Goal: Task Accomplishment & Management: Manage account settings

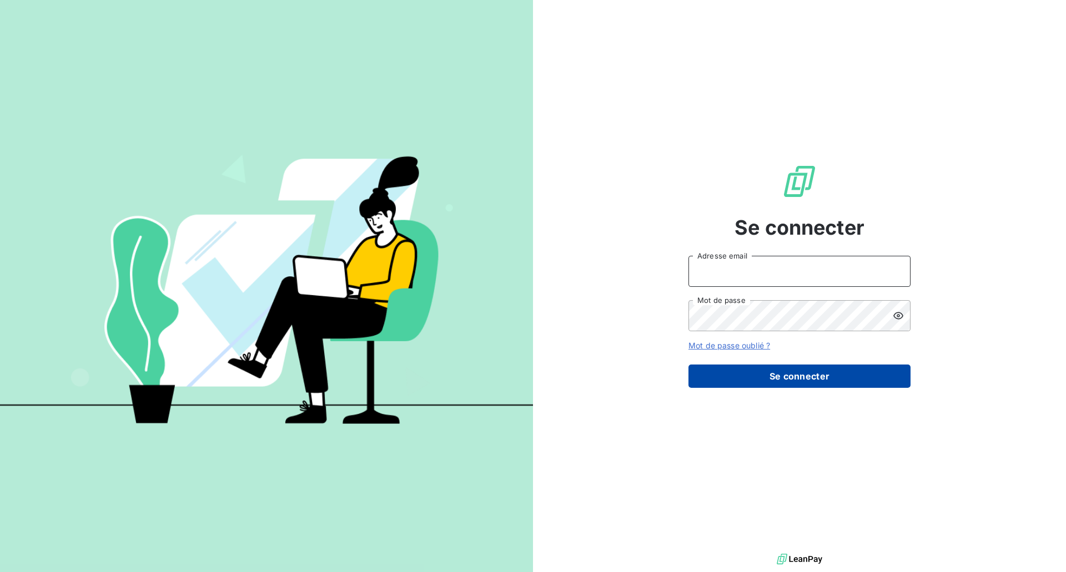
type input "ctellier@brillardetchoin.com"
click at [744, 371] on button "Se connecter" at bounding box center [799, 376] width 222 height 23
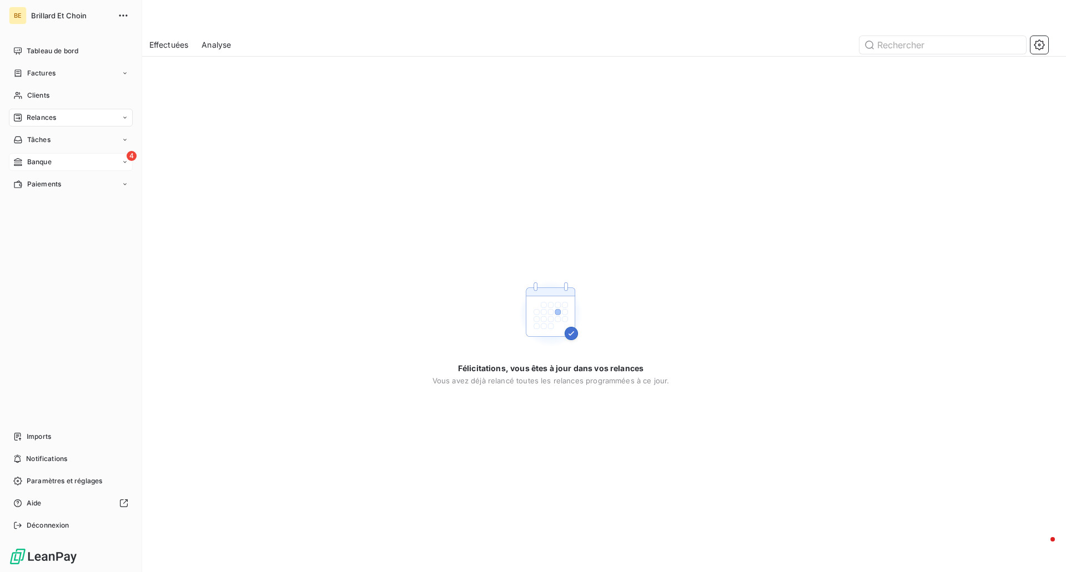
click at [31, 164] on span "Banque" at bounding box center [39, 162] width 24 height 10
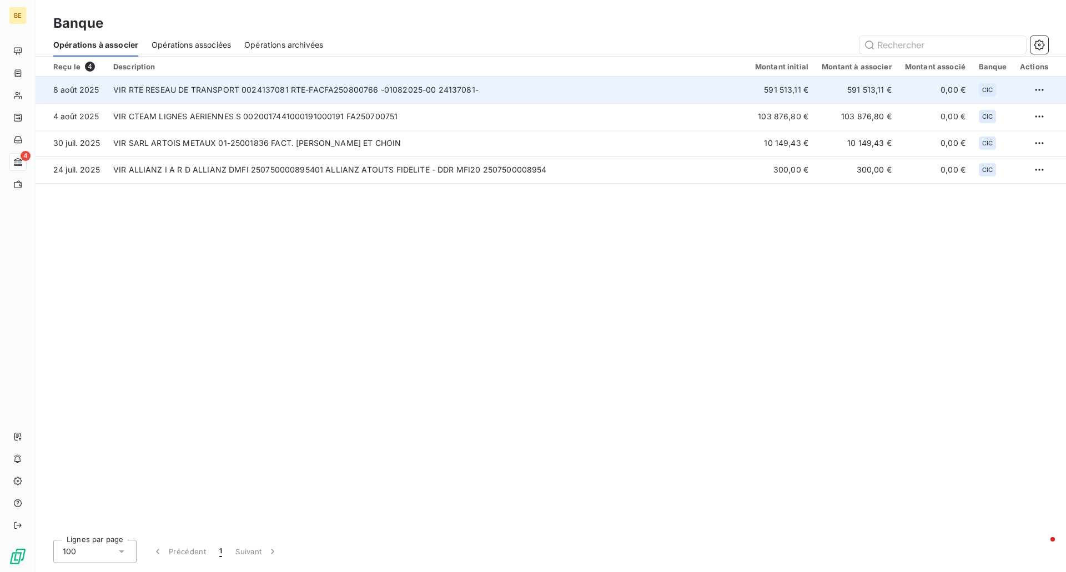
click at [312, 88] on td "VIR RTE RESEAU DE TRANSPORT 0024137081 RTE-FACFA250800766 -01082025-00 24137081-" at bounding box center [428, 90] width 642 height 27
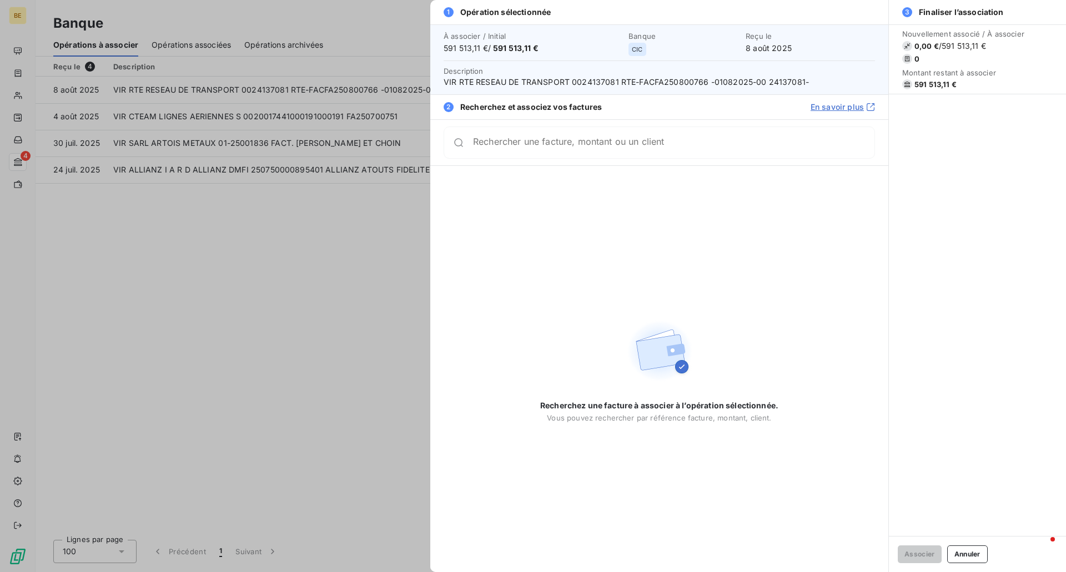
click at [552, 148] on input "Rechercher une facture, montant ou un client" at bounding box center [673, 142] width 401 height 11
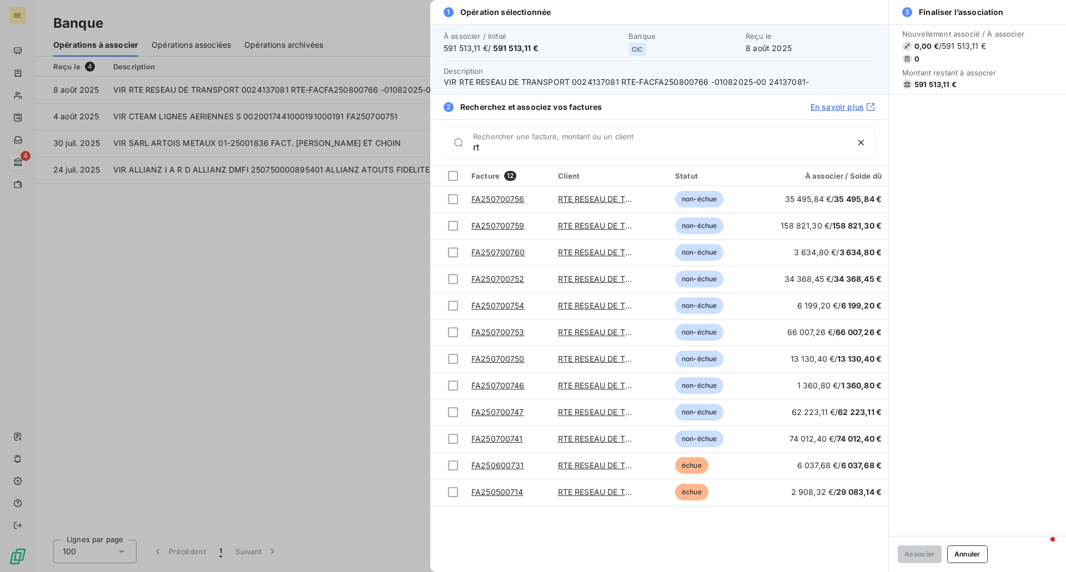
type input "r"
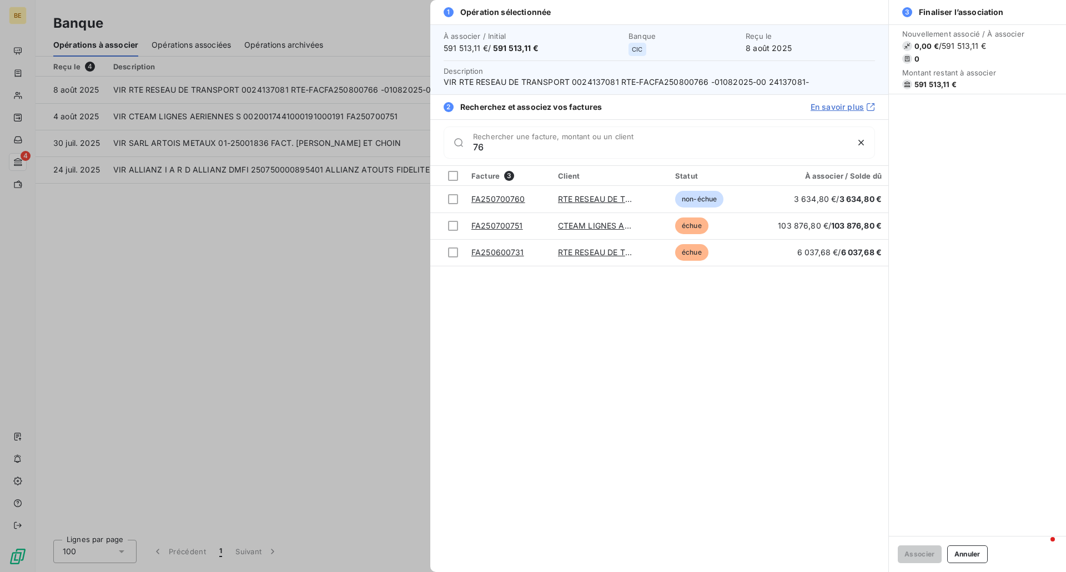
type input "7"
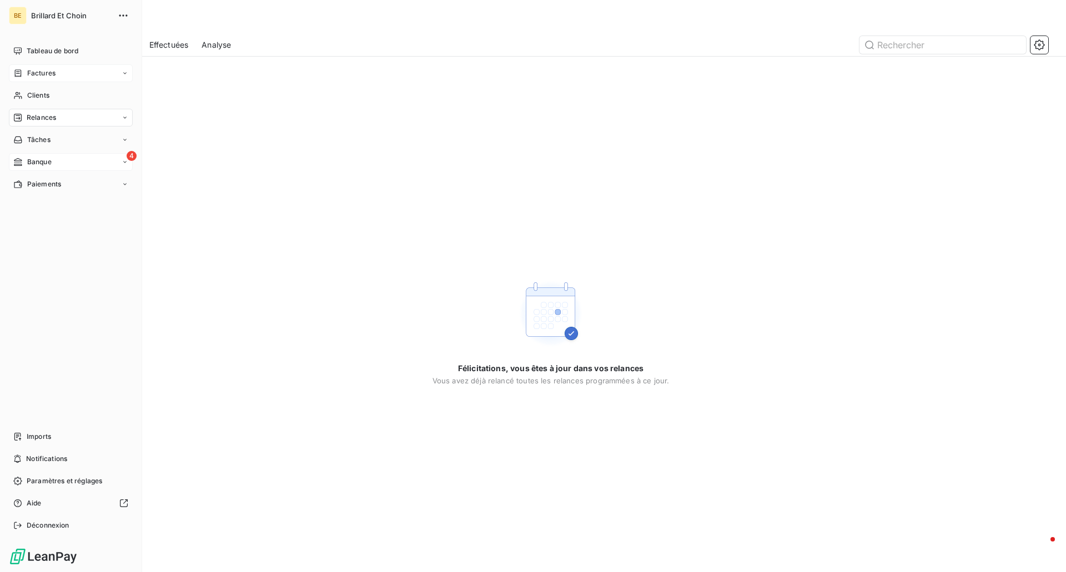
click at [38, 75] on span "Factures" at bounding box center [41, 73] width 28 height 10
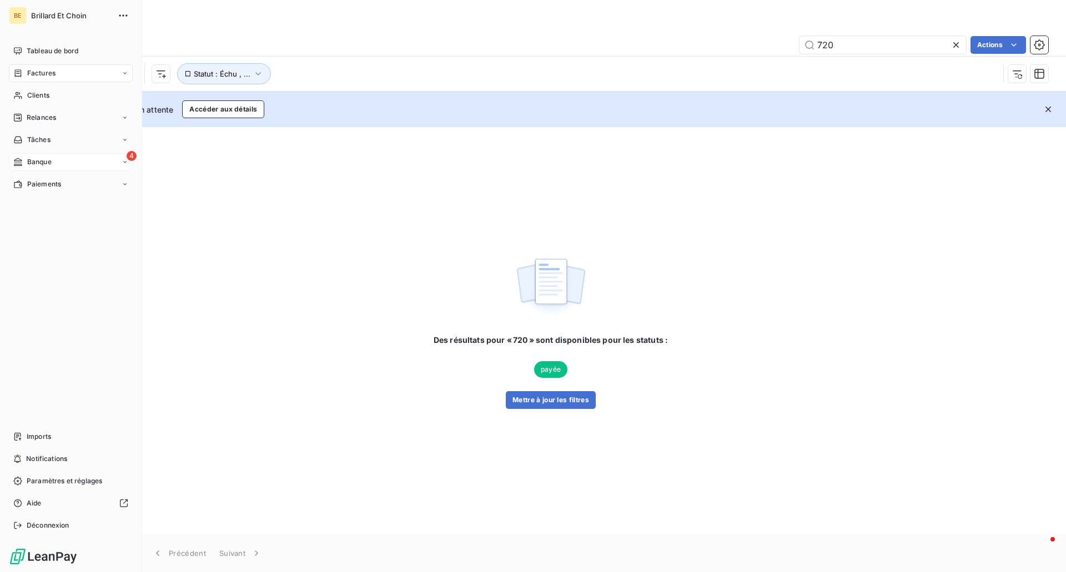
click at [33, 73] on span "Factures" at bounding box center [41, 73] width 28 height 10
click at [47, 99] on span "Factures" at bounding box center [41, 95] width 28 height 10
click at [70, 54] on span "Tableau de bord" at bounding box center [53, 51] width 52 height 10
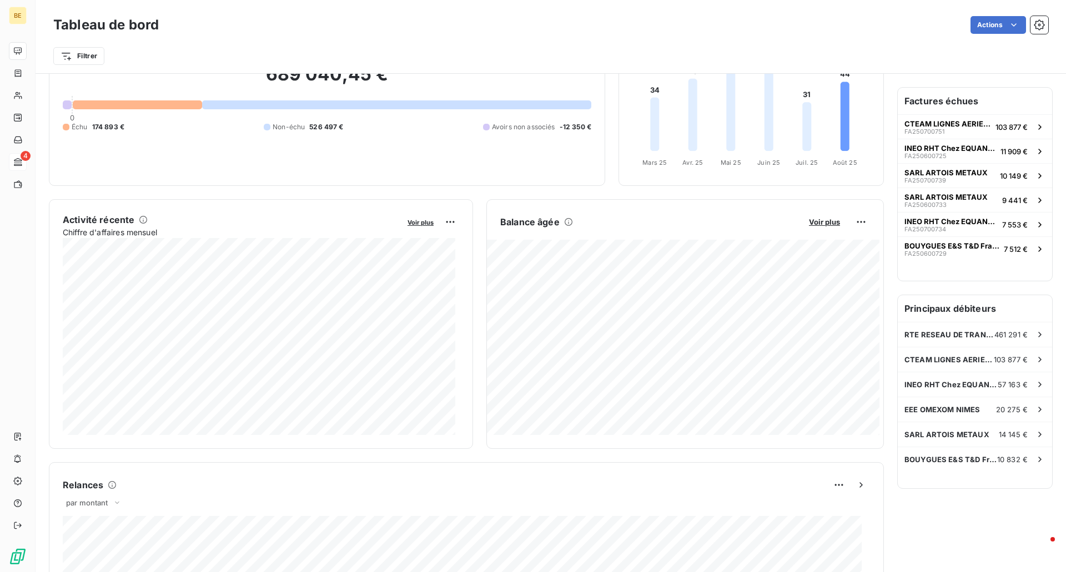
scroll to position [95, 0]
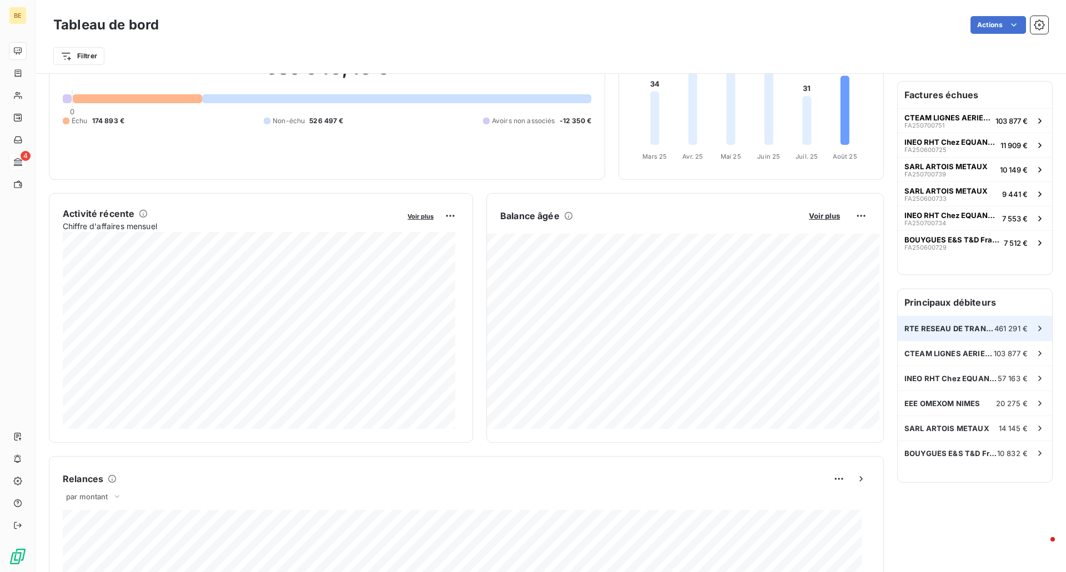
click at [967, 324] on div "RTE RESEAU DE TRANSPORT D ELECTRICITE 461 291 €" at bounding box center [975, 328] width 154 height 24
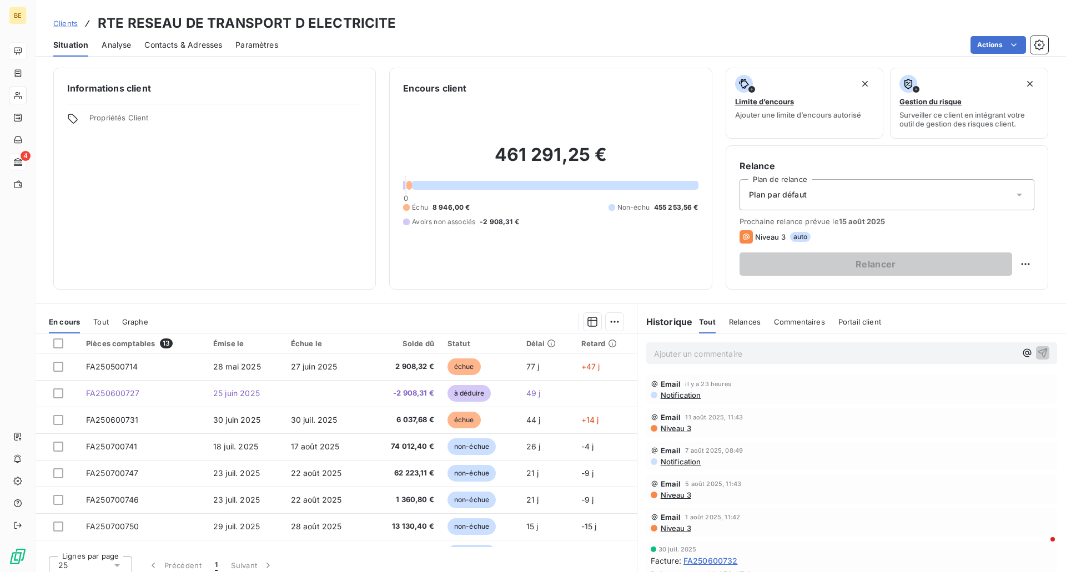
scroll to position [8, 0]
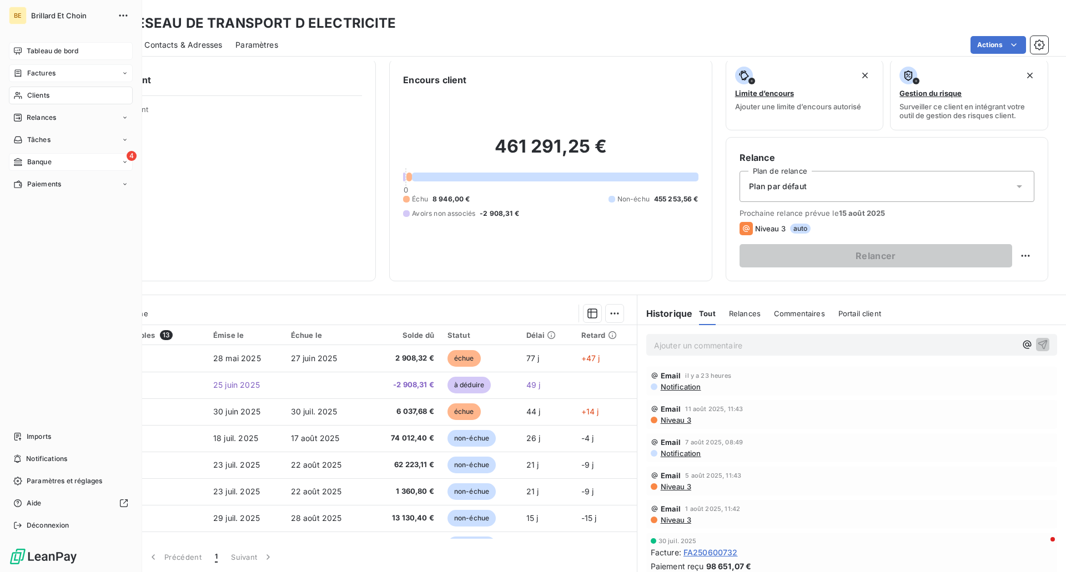
click at [48, 72] on span "Factures" at bounding box center [41, 73] width 28 height 10
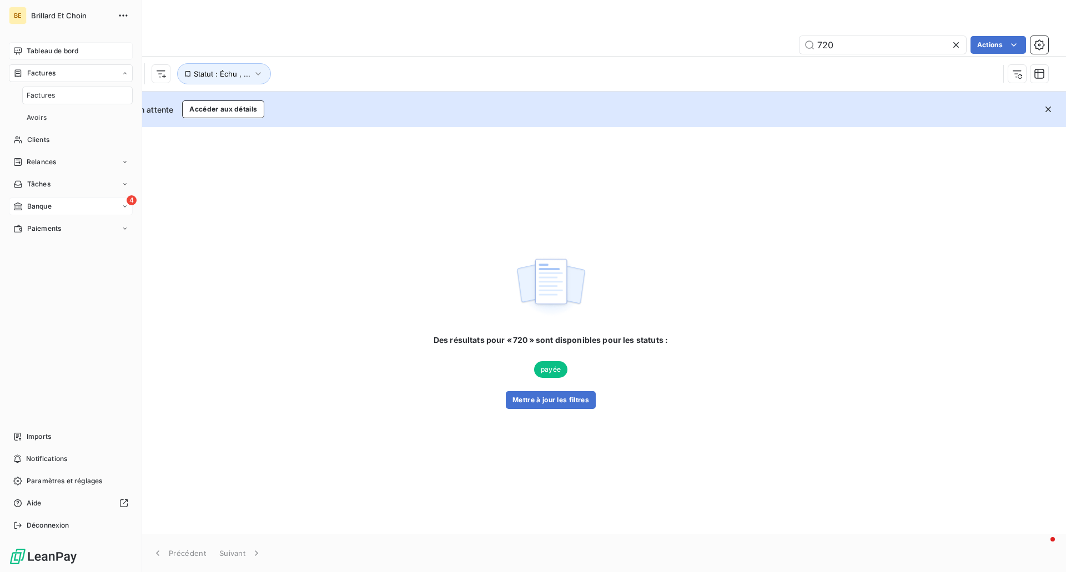
click at [69, 51] on span "Tableau de bord" at bounding box center [53, 51] width 52 height 10
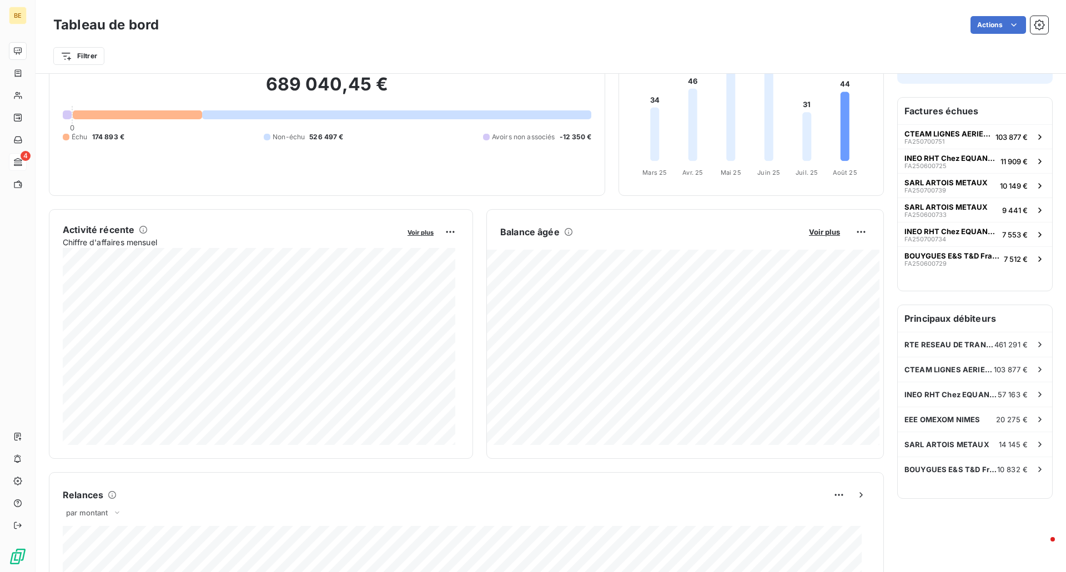
scroll to position [85, 0]
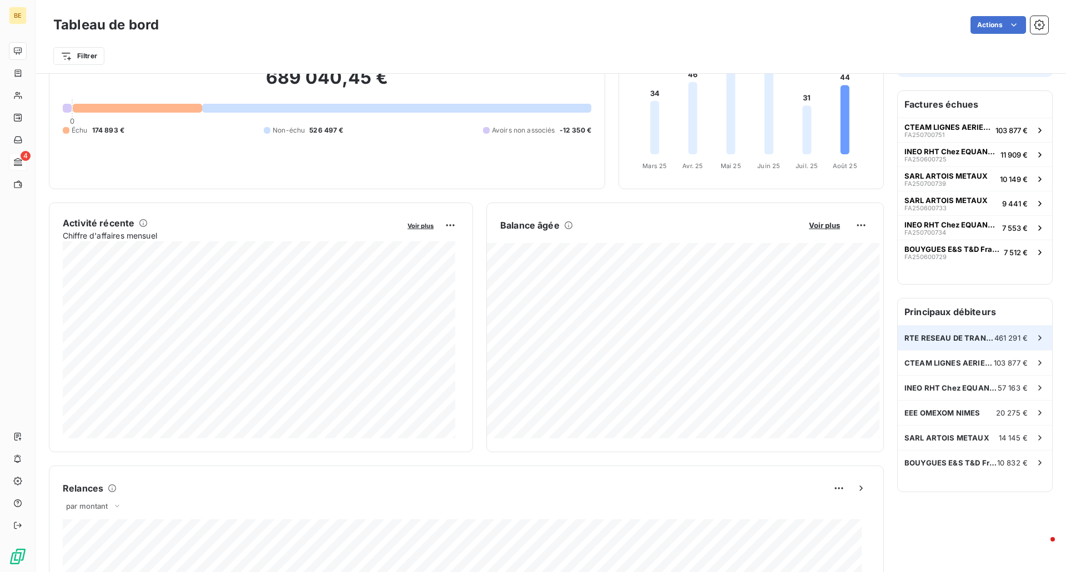
click at [1034, 332] on icon at bounding box center [1039, 337] width 11 height 11
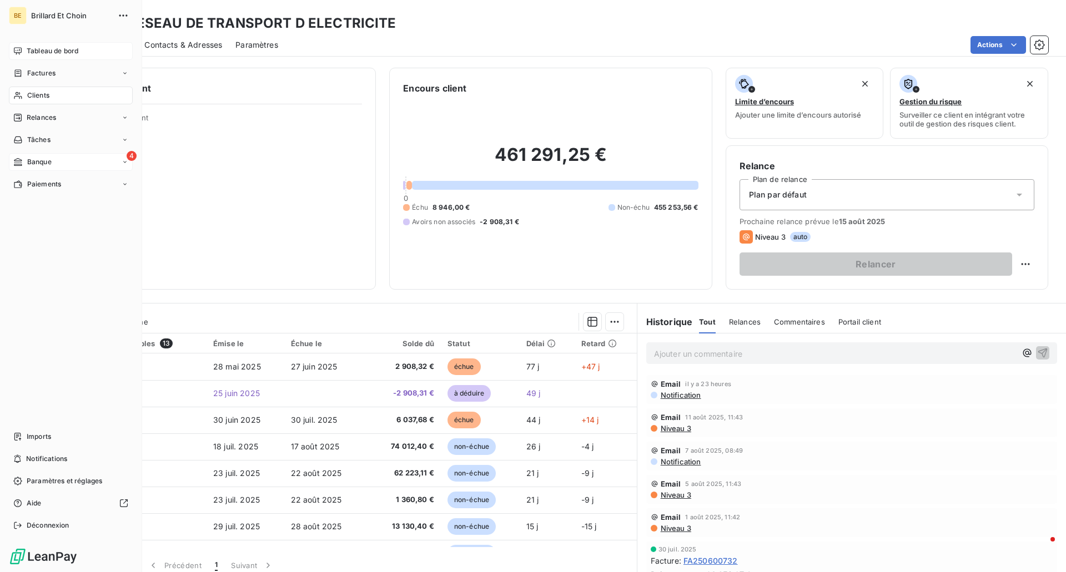
click at [55, 160] on div "4 Banque" at bounding box center [71, 162] width 124 height 18
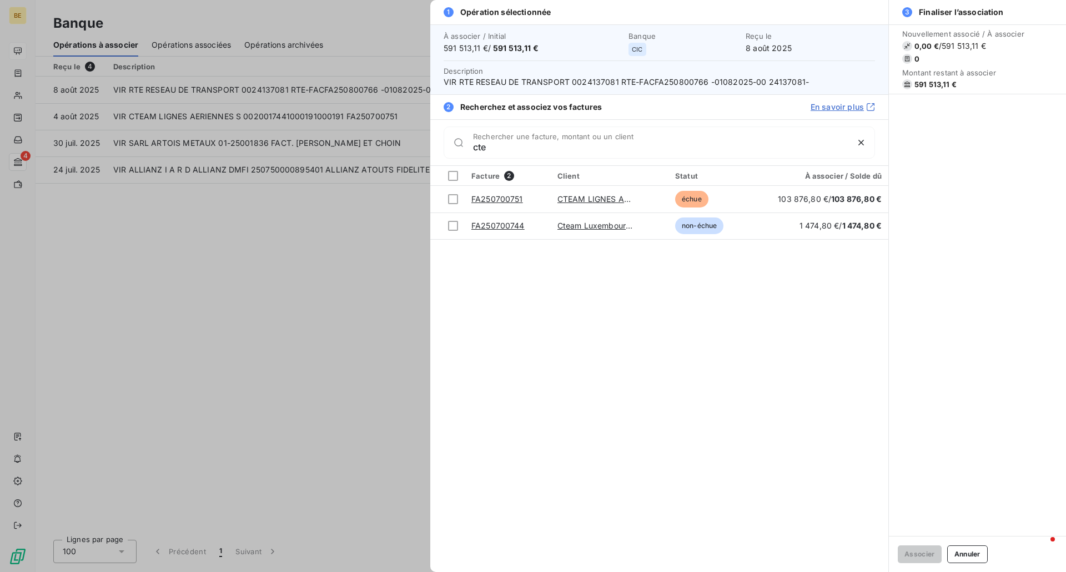
type input "cte"
click at [183, 118] on div at bounding box center [533, 286] width 1066 height 572
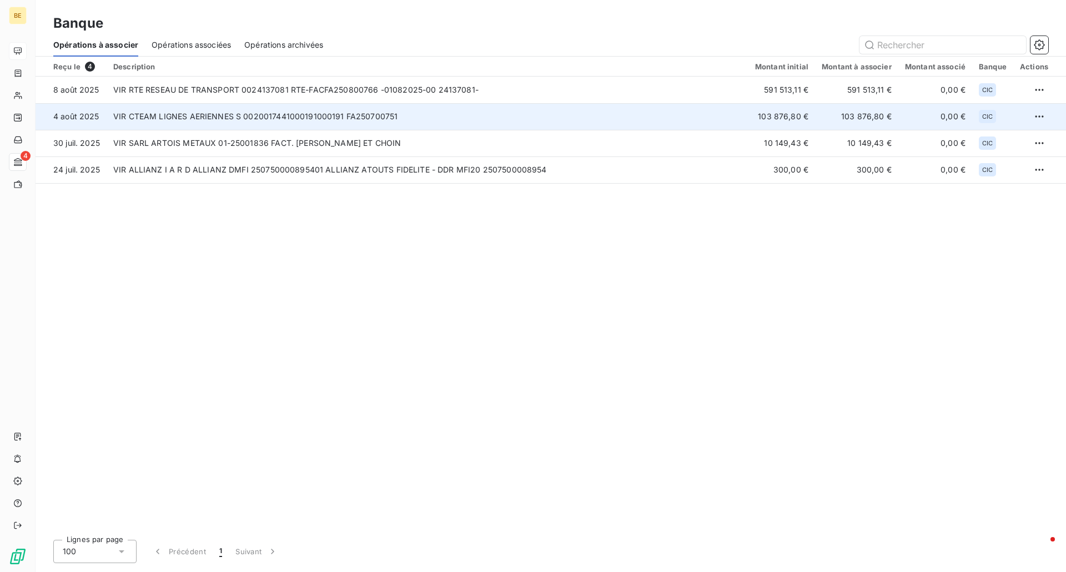
click at [238, 117] on td "VIR CTEAM LIGNES AERIENNES S 0020017441000191000191 FA250700751" at bounding box center [428, 116] width 642 height 27
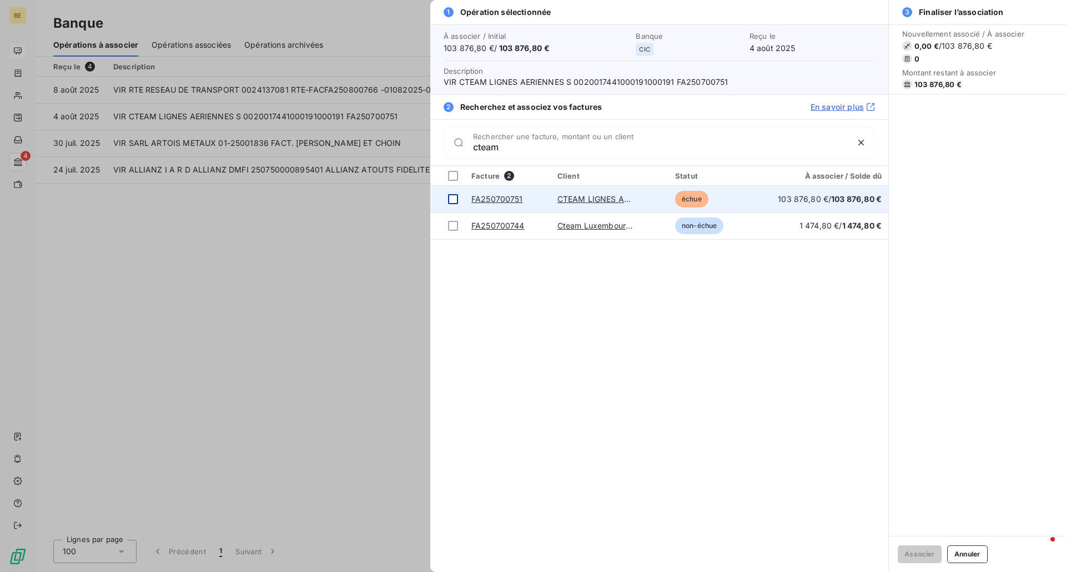
type input "cteam"
click at [453, 201] on div at bounding box center [453, 199] width 10 height 10
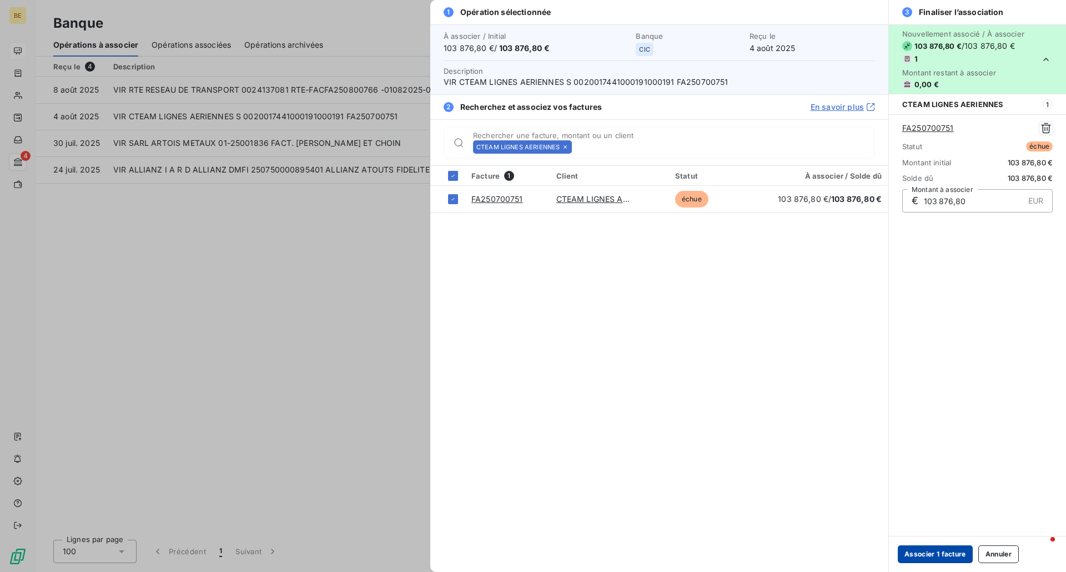
click at [919, 553] on button "Associer 1 facture" at bounding box center [935, 555] width 75 height 18
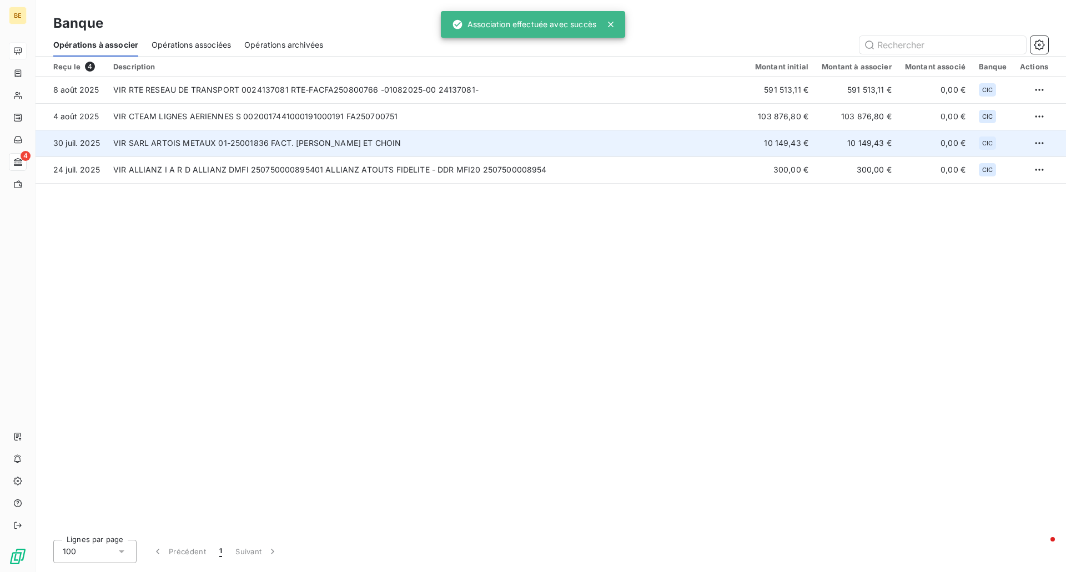
click at [178, 147] on td "VIR SARL ARTOIS METAUX 01-25001836 FACT. [PERSON_NAME] ET CHOIN" at bounding box center [428, 143] width 642 height 27
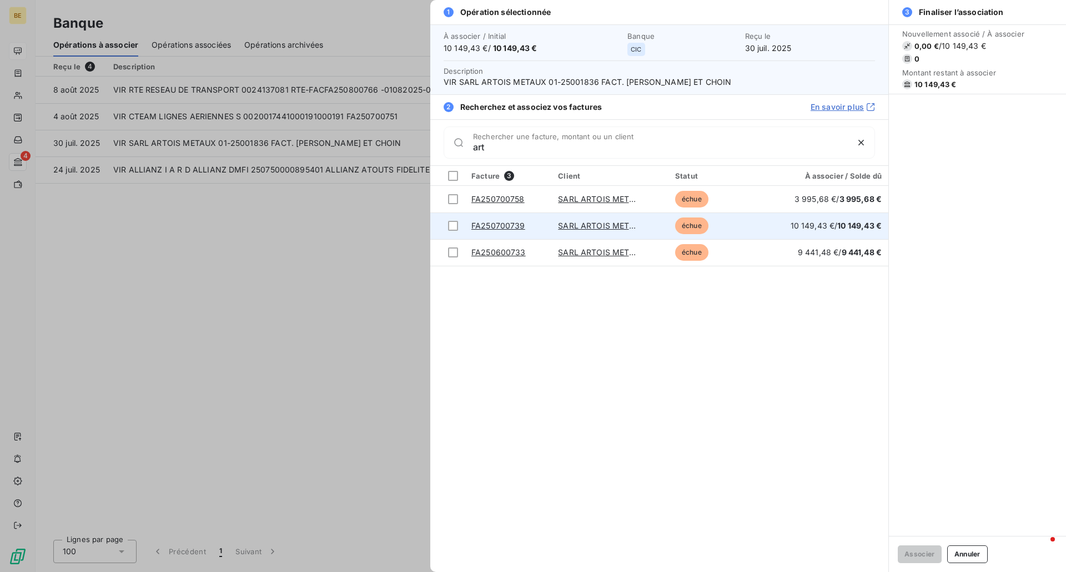
type input "art"
click at [474, 228] on link "FA250700739" at bounding box center [498, 225] width 54 height 9
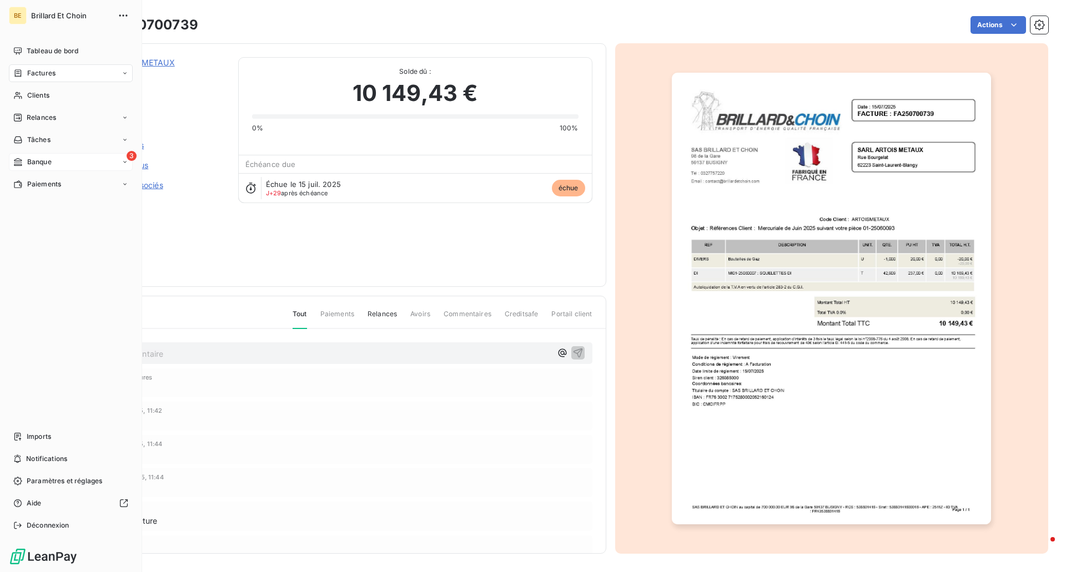
click at [23, 164] on div "Banque" at bounding box center [32, 162] width 38 height 10
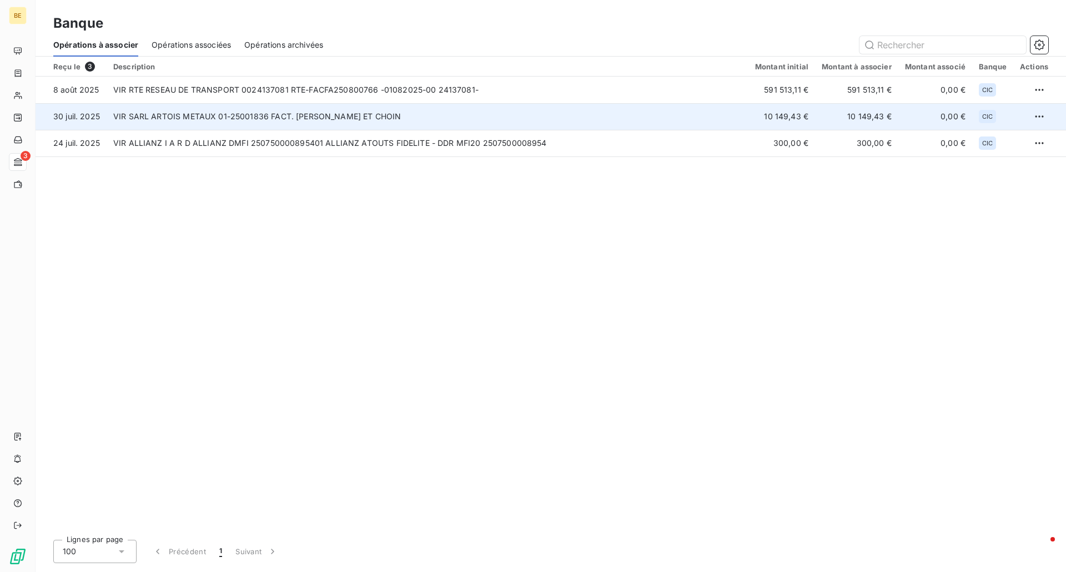
click at [194, 114] on td "VIR SARL ARTOIS METAUX 01-25001836 FACT. [PERSON_NAME] ET CHOIN" at bounding box center [428, 116] width 642 height 27
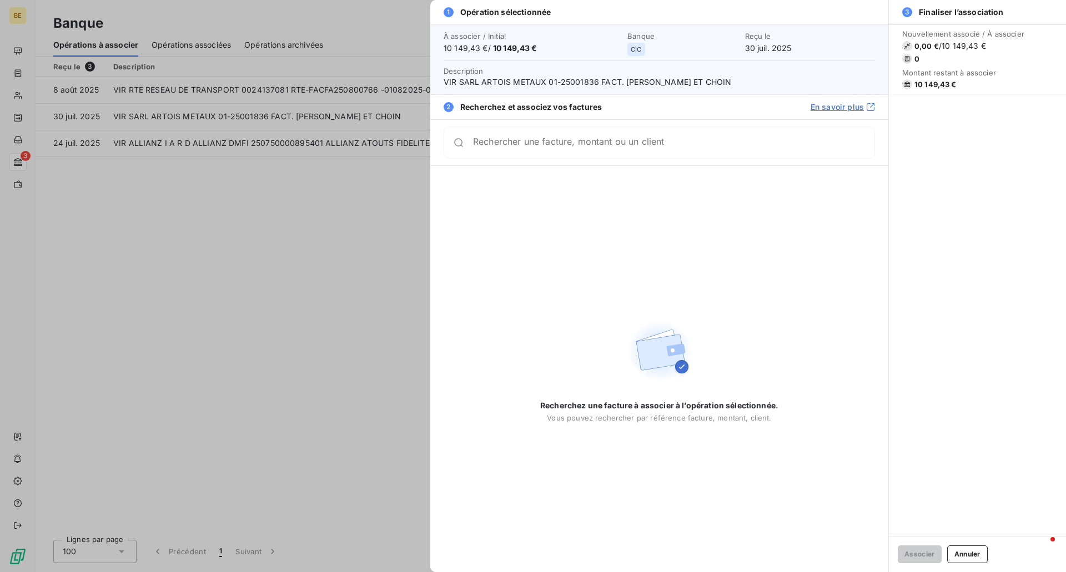
click at [509, 138] on div "Rechercher une facture, montant ou un client" at bounding box center [673, 142] width 401 height 11
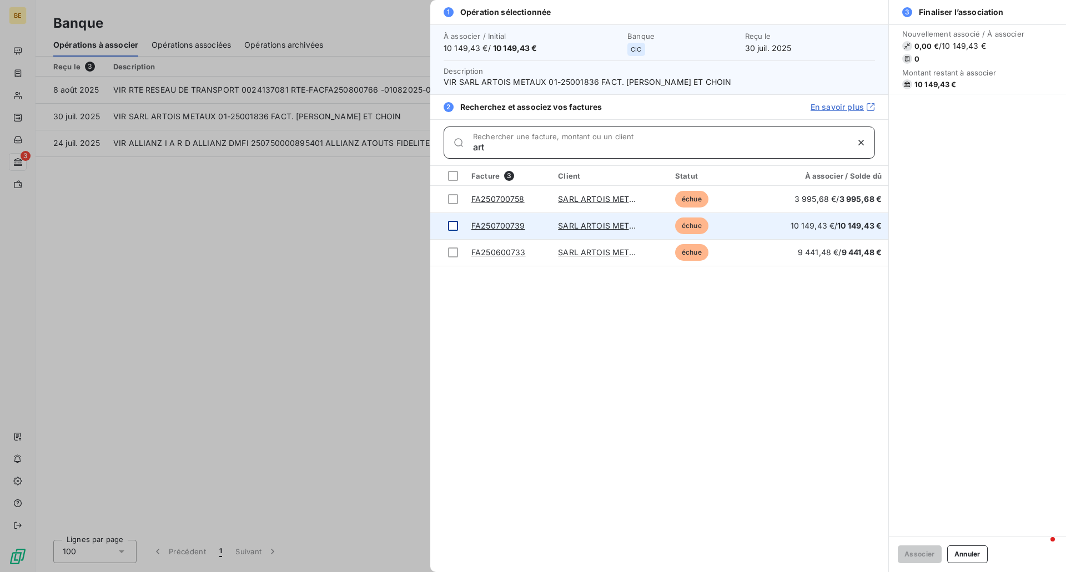
type input "art"
click at [453, 228] on div at bounding box center [453, 226] width 10 height 10
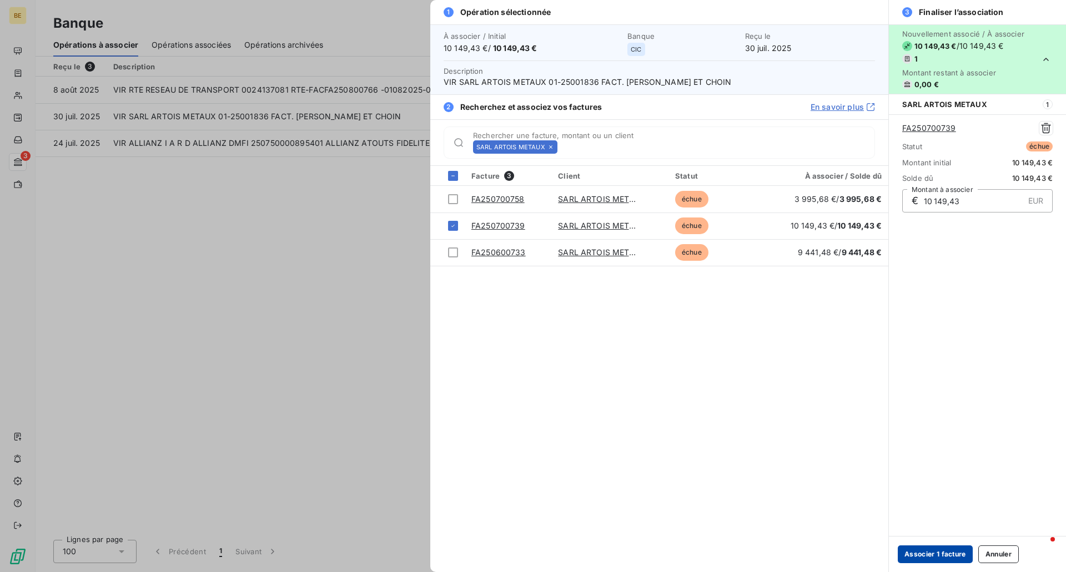
click at [919, 558] on button "Associer 1 facture" at bounding box center [935, 555] width 75 height 18
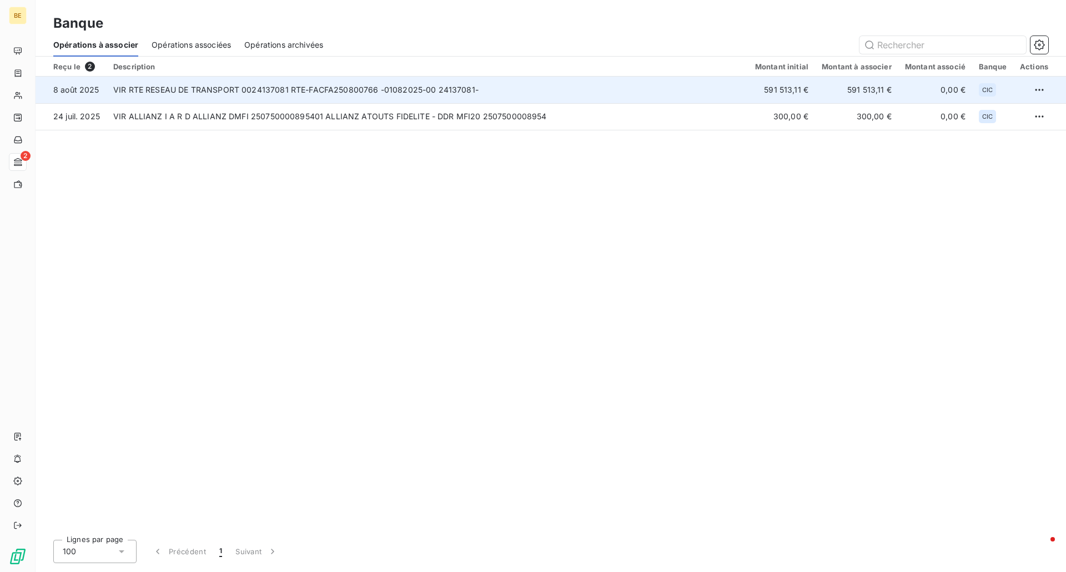
click at [276, 94] on td "VIR RTE RESEAU DE TRANSPORT 0024137081 RTE-FACFA250800766 -01082025-00 24137081-" at bounding box center [428, 90] width 642 height 27
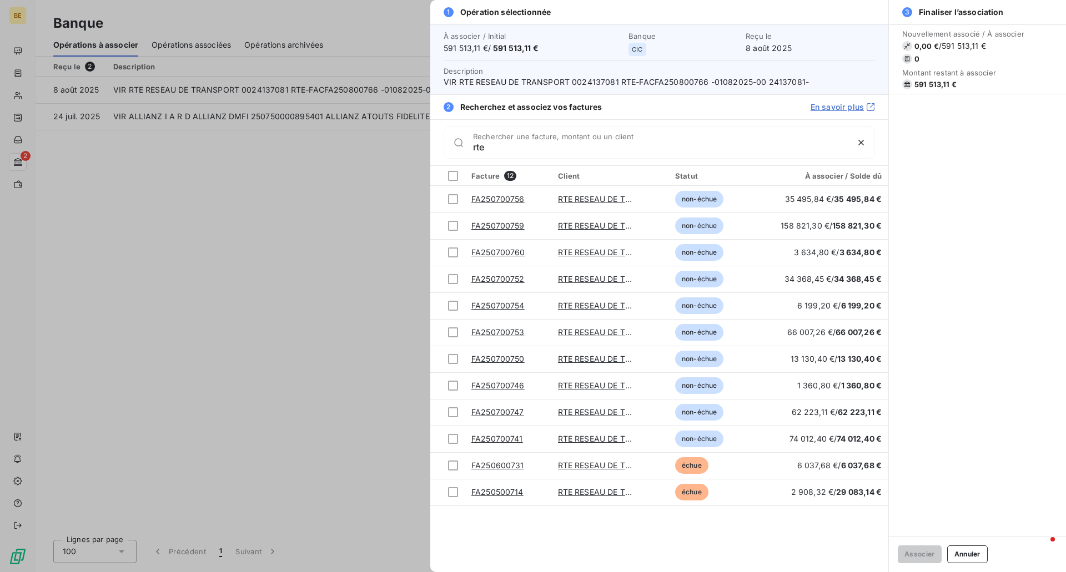
type input "rte"
click at [385, 250] on div at bounding box center [533, 286] width 1066 height 572
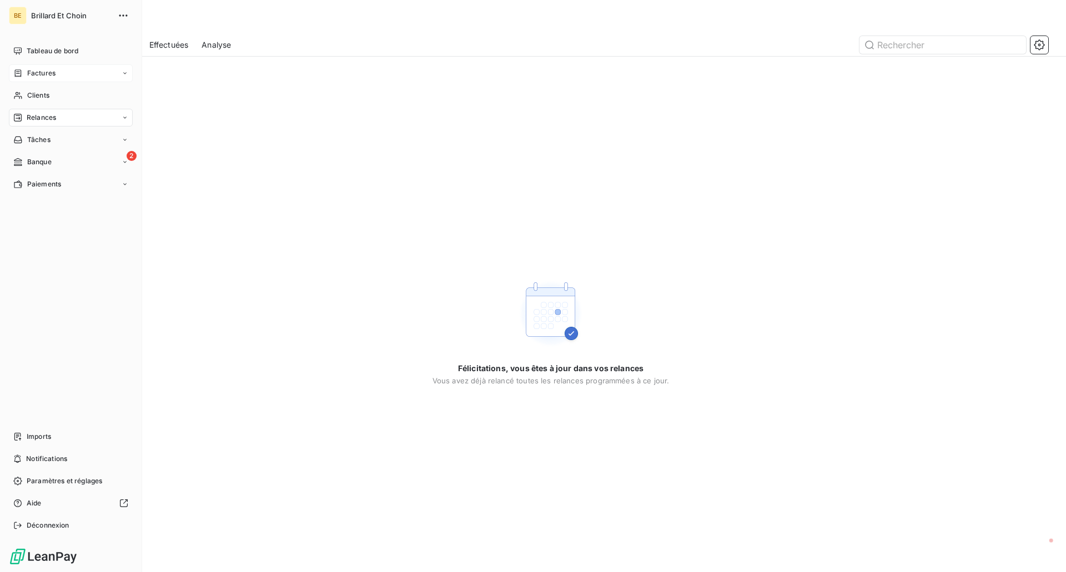
click at [33, 73] on span "Factures" at bounding box center [41, 73] width 28 height 10
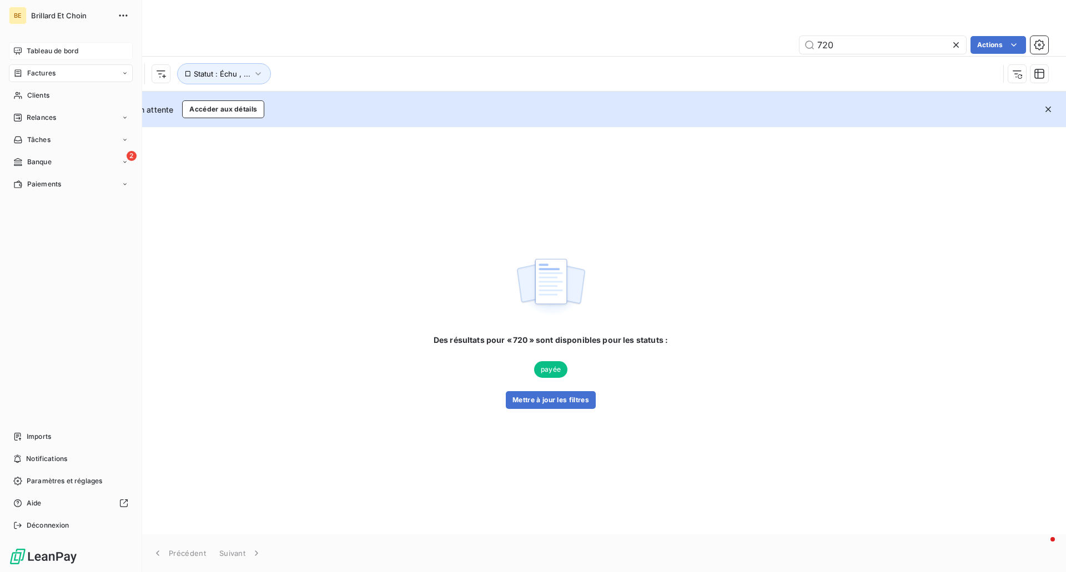
click at [42, 47] on span "Tableau de bord" at bounding box center [53, 51] width 52 height 10
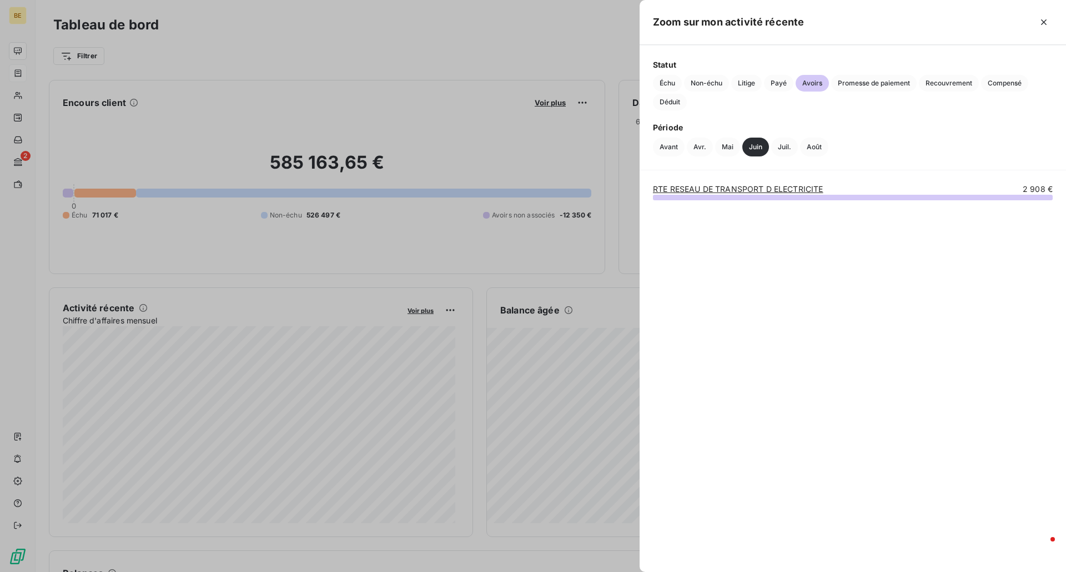
click at [364, 322] on div at bounding box center [533, 286] width 1066 height 572
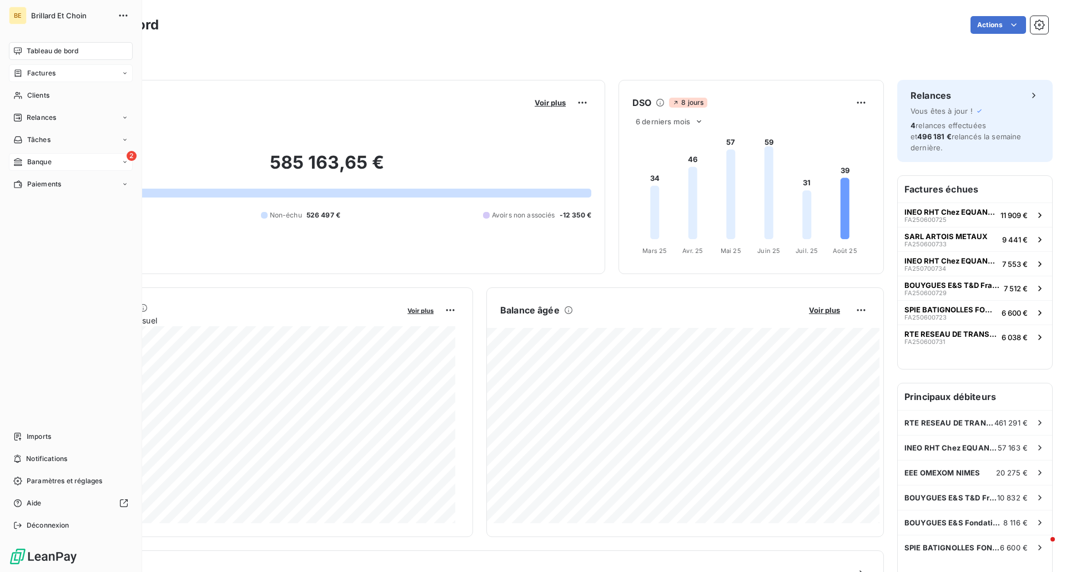
click at [40, 164] on span "Banque" at bounding box center [39, 162] width 24 height 10
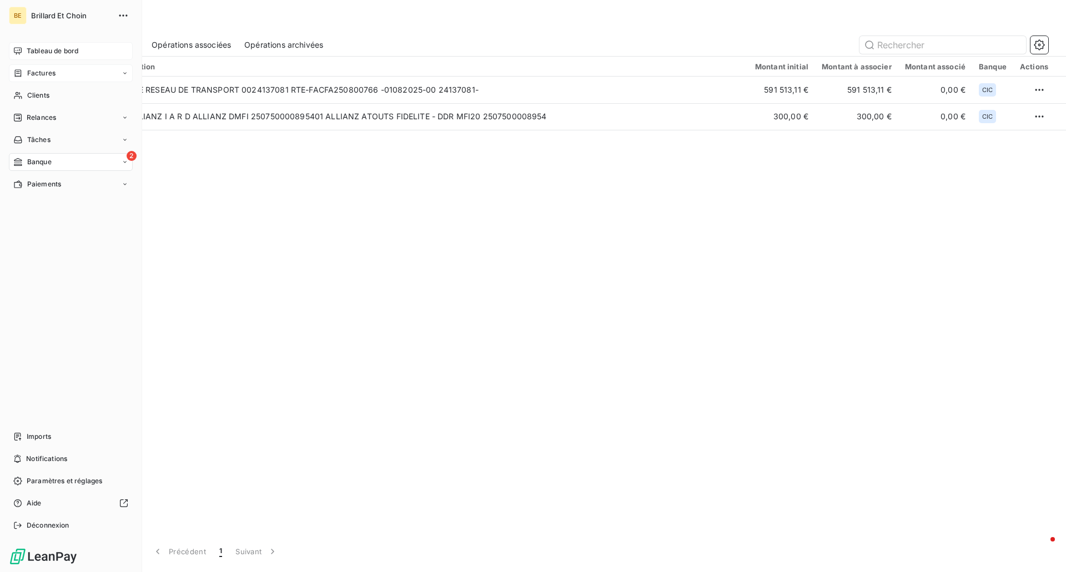
click at [58, 74] on div "Factures" at bounding box center [71, 73] width 124 height 18
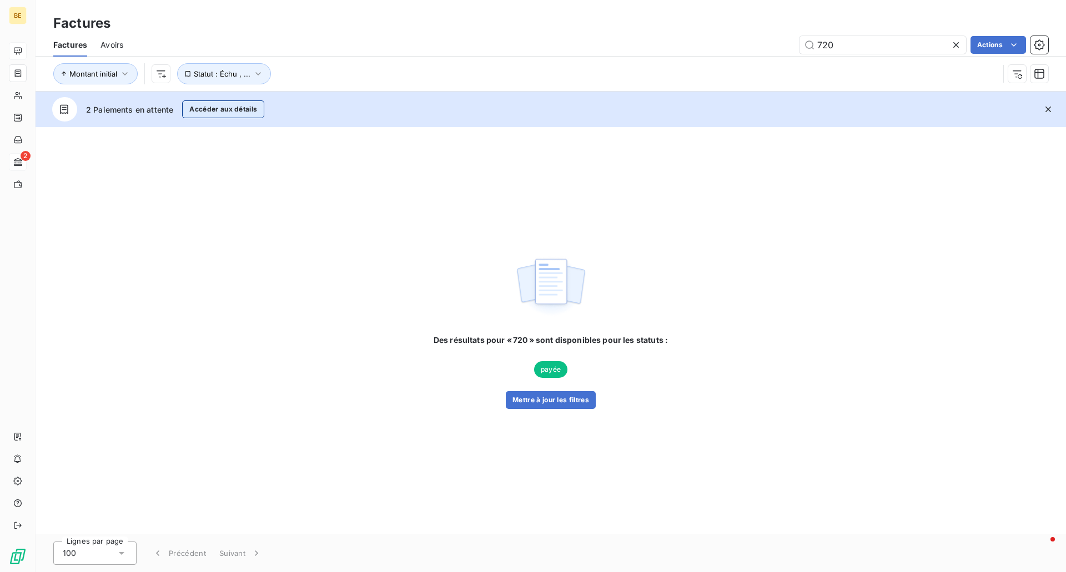
click at [209, 113] on button "Accéder aux détails" at bounding box center [223, 109] width 82 height 18
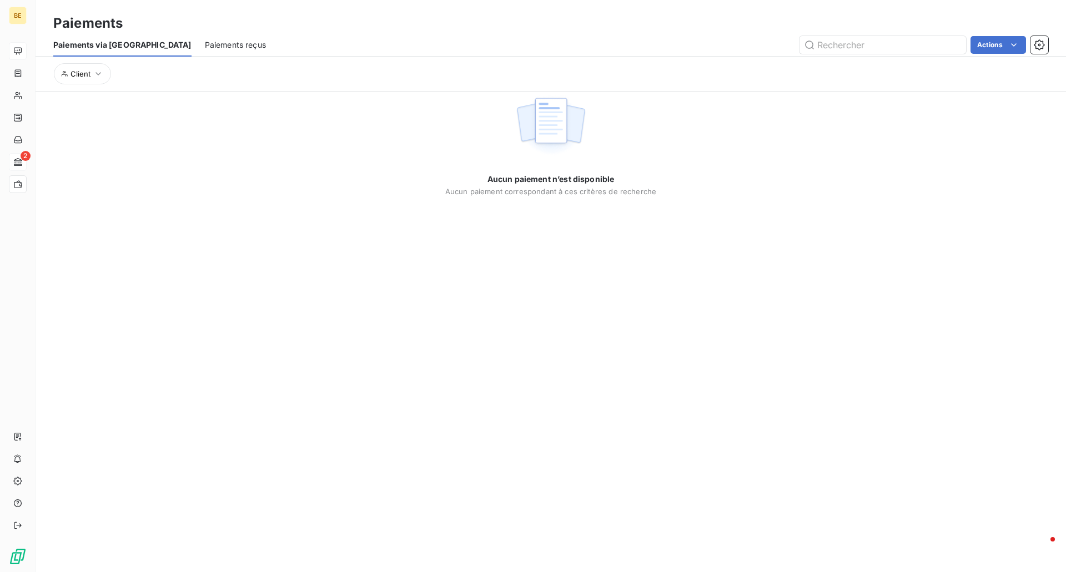
click at [205, 48] on span "Paiements reçus" at bounding box center [235, 44] width 61 height 11
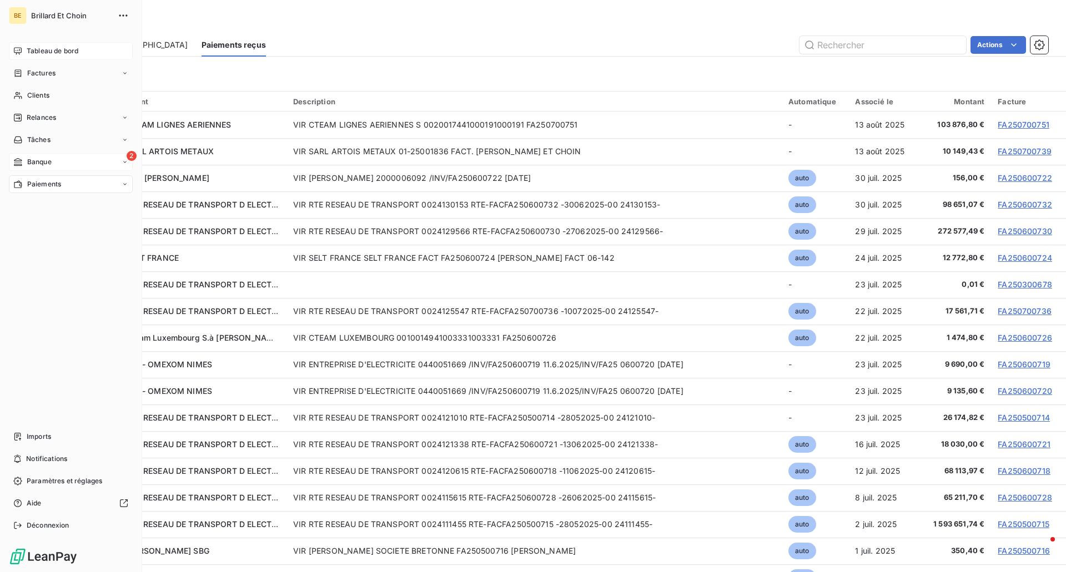
click at [29, 49] on span "Tableau de bord" at bounding box center [53, 51] width 52 height 10
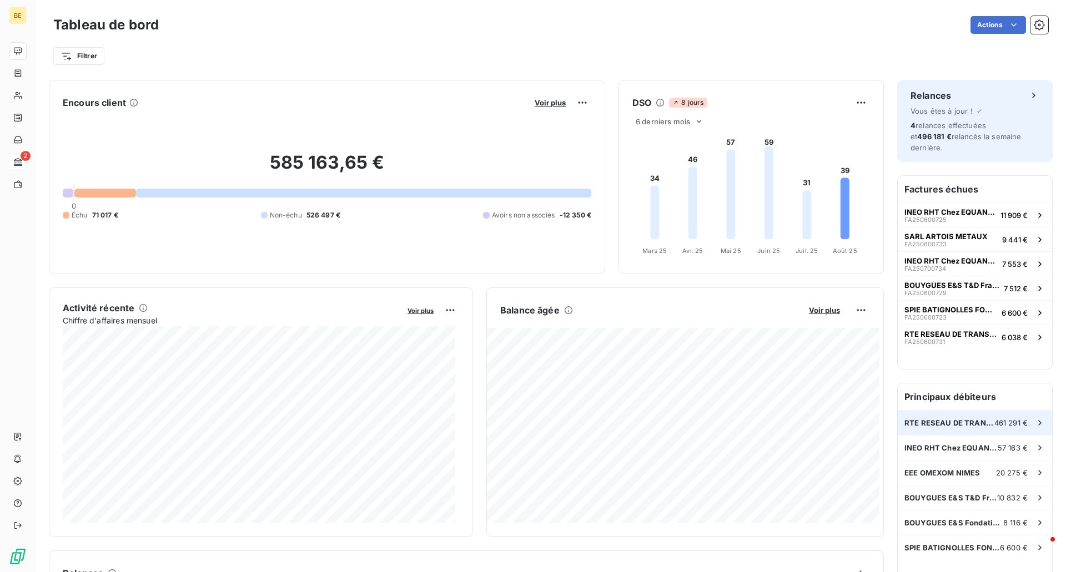
click at [961, 419] on span "RTE RESEAU DE TRANSPORT D ELECTRICITE" at bounding box center [949, 423] width 90 height 9
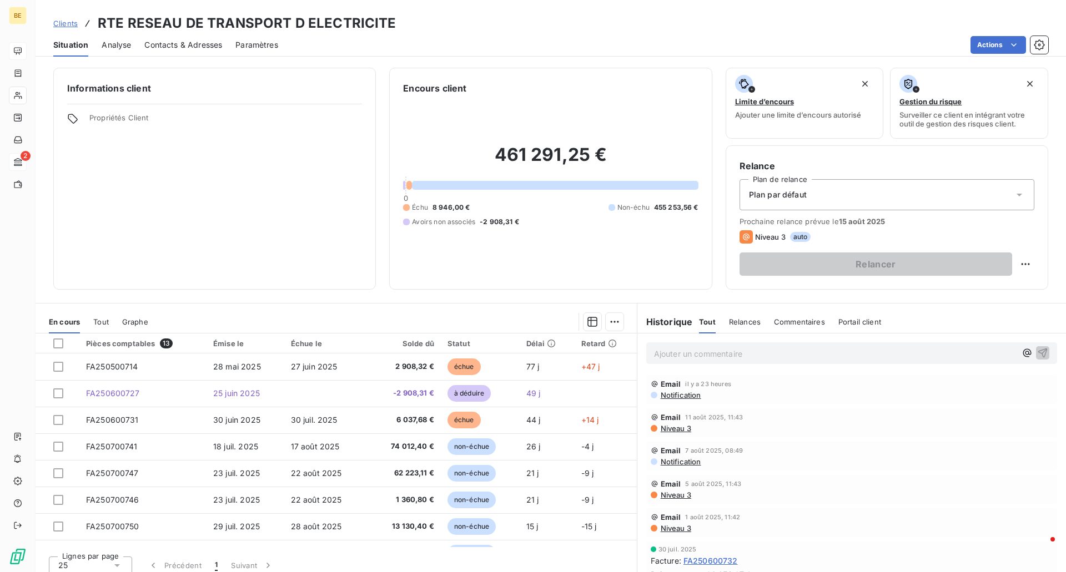
scroll to position [8, 0]
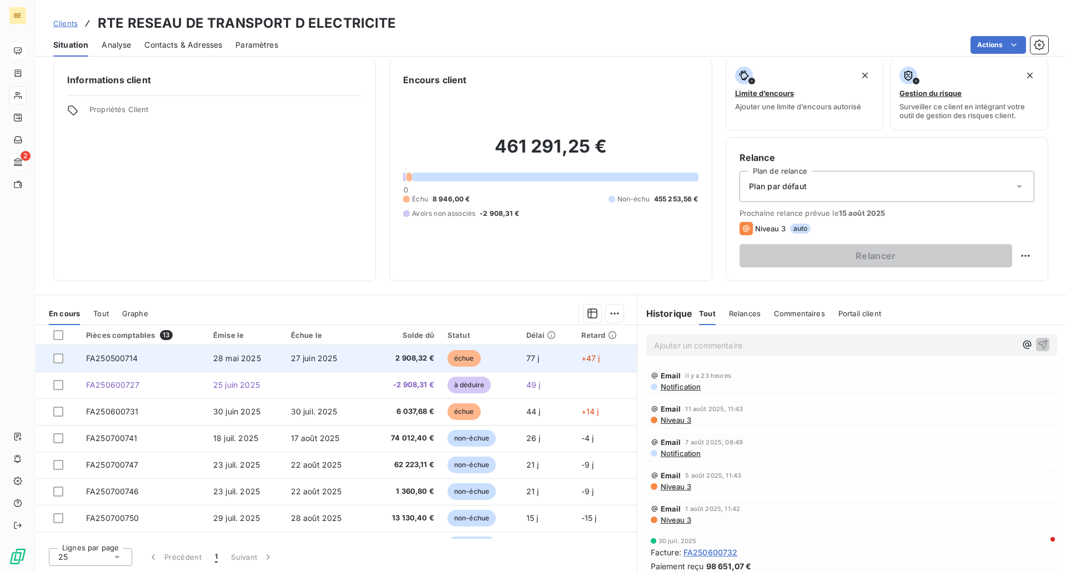
click at [284, 361] on td "27 juin 2025" at bounding box center [325, 358] width 82 height 27
